Goal: Communication & Community: Ask a question

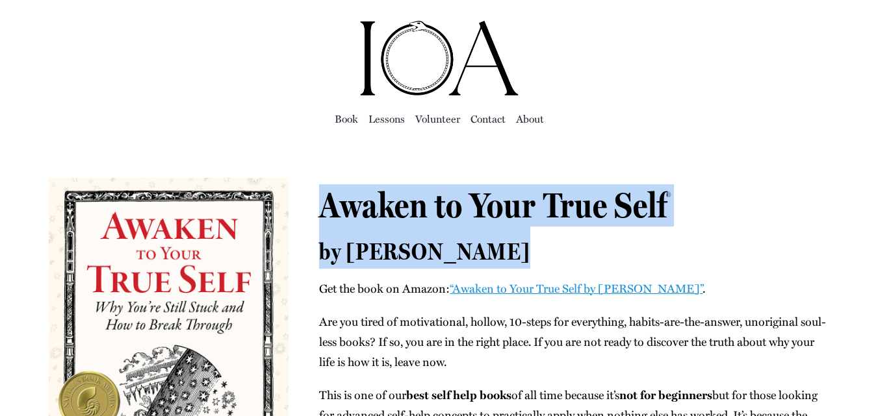
drag, startPoint x: 520, startPoint y: 248, endPoint x: 324, endPoint y: 213, distance: 199.3
click at [324, 213] on h2 "Awaken to Your True Self by Andrew Daniel" at bounding box center [573, 227] width 509 height 84
copy h2 "Awaken to Your True Self by Andrew Daniel"
click at [484, 242] on span "by Andrew Daniel" at bounding box center [424, 252] width 211 height 28
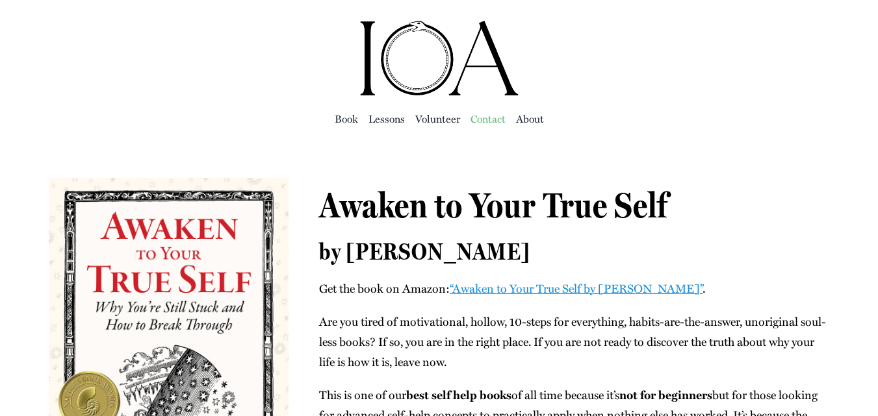
click at [485, 114] on span "Con­tact" at bounding box center [487, 119] width 35 height 18
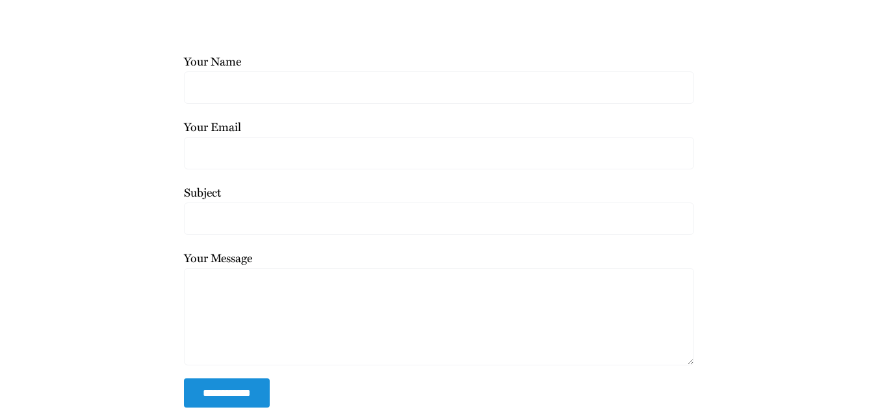
scroll to position [127, 0]
paste textarea "Loremip Dolors, Ametco ad Elit Sedd Eius tem’i utla etdolor magn-aliq enim — ad…"
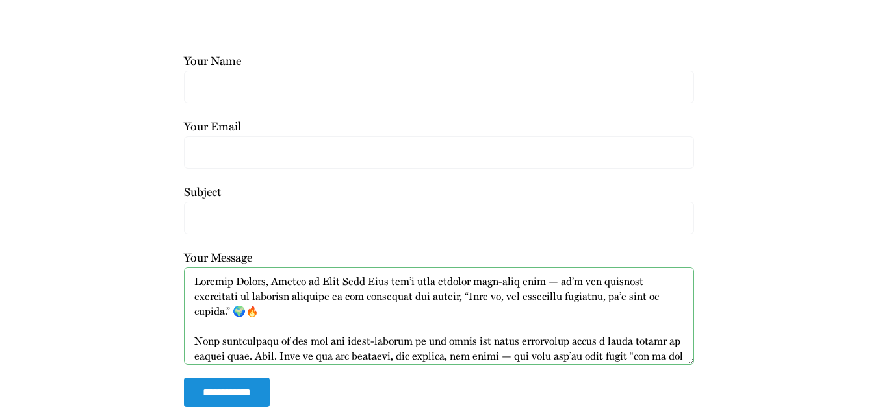
scroll to position [0, 0]
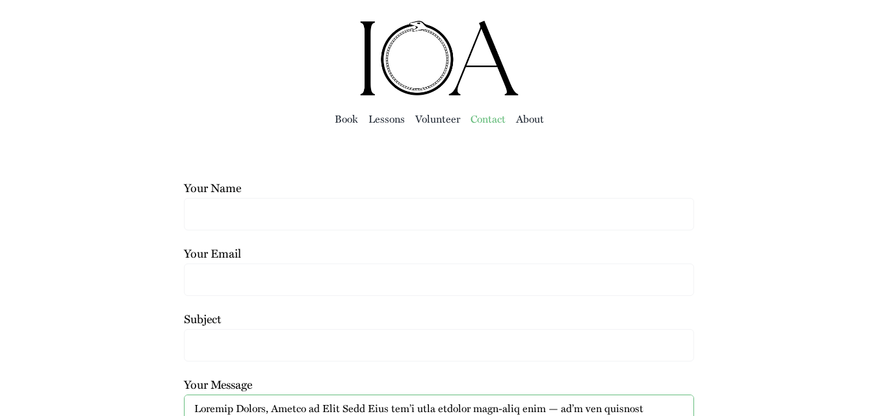
type textarea "Loremip Dolors, Ametco ad Elit Sedd Eius tem’i utla etdolor magn-aliq enim — ad…"
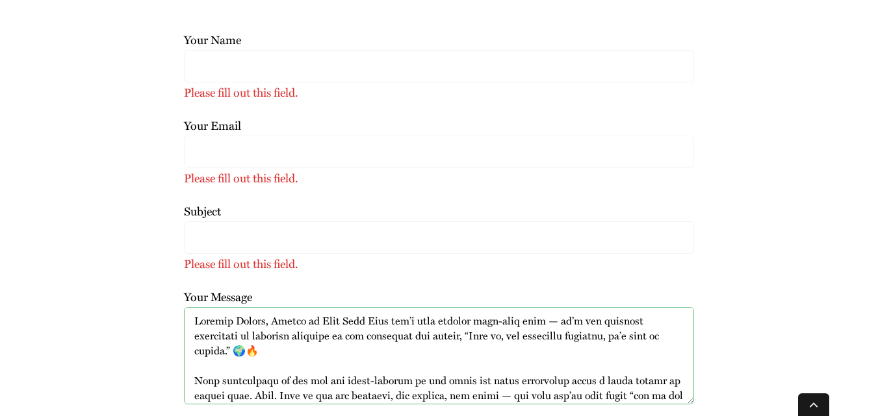
scroll to position [161, 0]
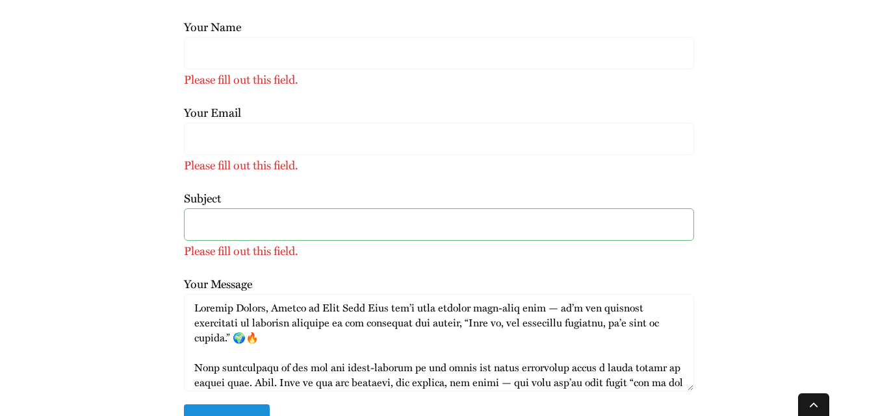
click at [225, 229] on input "Subject Please fill out this field." at bounding box center [438, 225] width 509 height 32
drag, startPoint x: 225, startPoint y: 229, endPoint x: 201, endPoint y: 219, distance: 26.5
paste input "Ever feel like your soul is playing hide and seek while your ego keeps score? 😏✨"
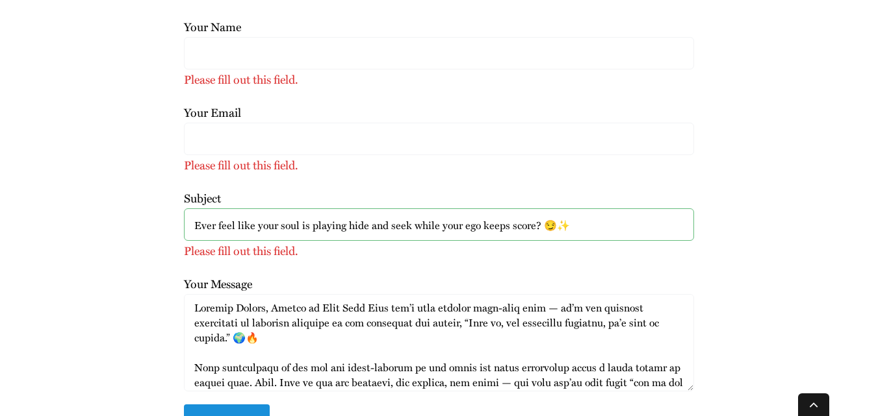
type input "Ever feel like your soul is playing hide and seek while your ego keeps score? 😏✨"
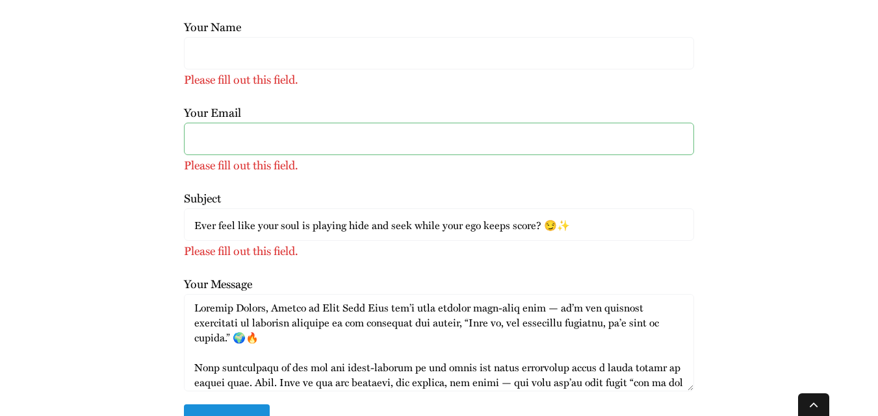
click at [224, 143] on input "Your Email Please fill out this field." at bounding box center [438, 139] width 509 height 32
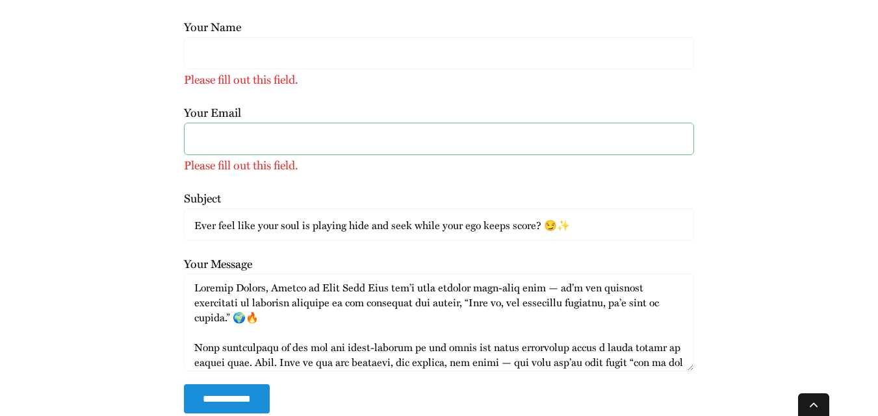
type input "[EMAIL_ADDRESS][DOMAIN_NAME]"
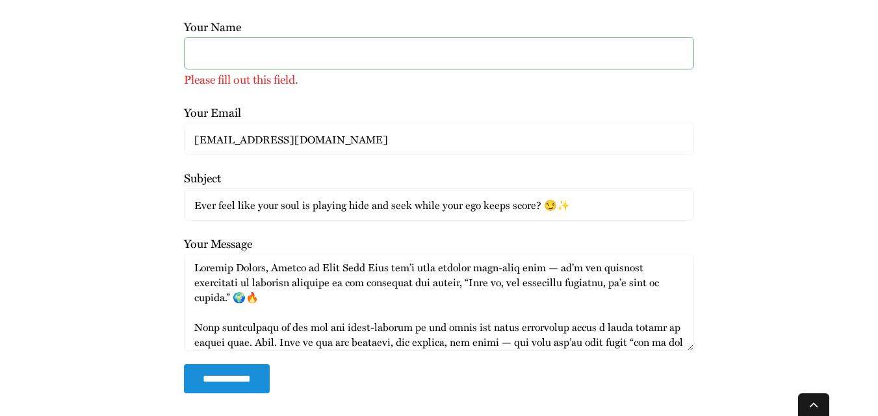
click at [249, 55] on input "Your Name Please fill out this field." at bounding box center [438, 53] width 509 height 32
type input "CAROLIESULLIVAN"
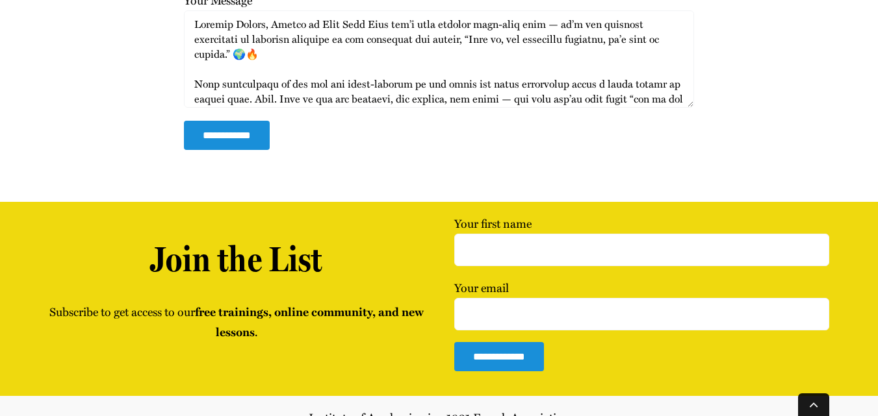
scroll to position [411, 0]
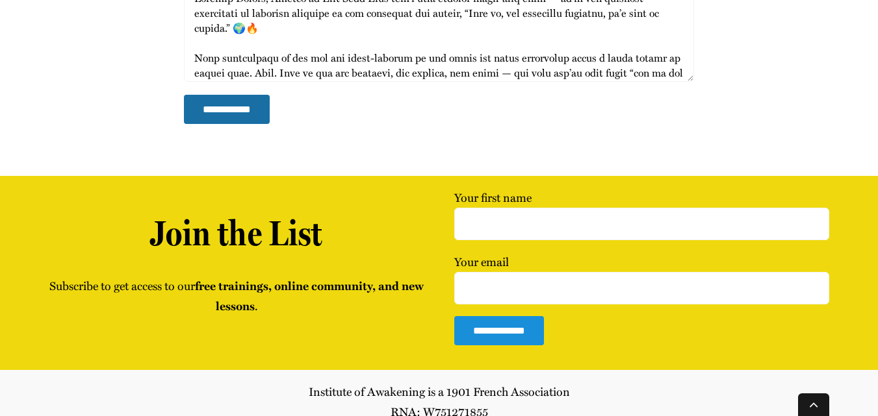
click at [230, 112] on input "**********" at bounding box center [227, 109] width 86 height 29
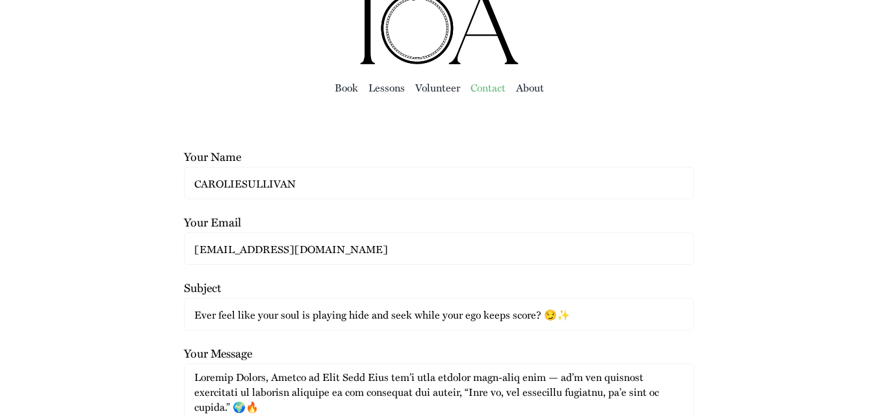
scroll to position [0, 0]
